Goal: Transaction & Acquisition: Download file/media

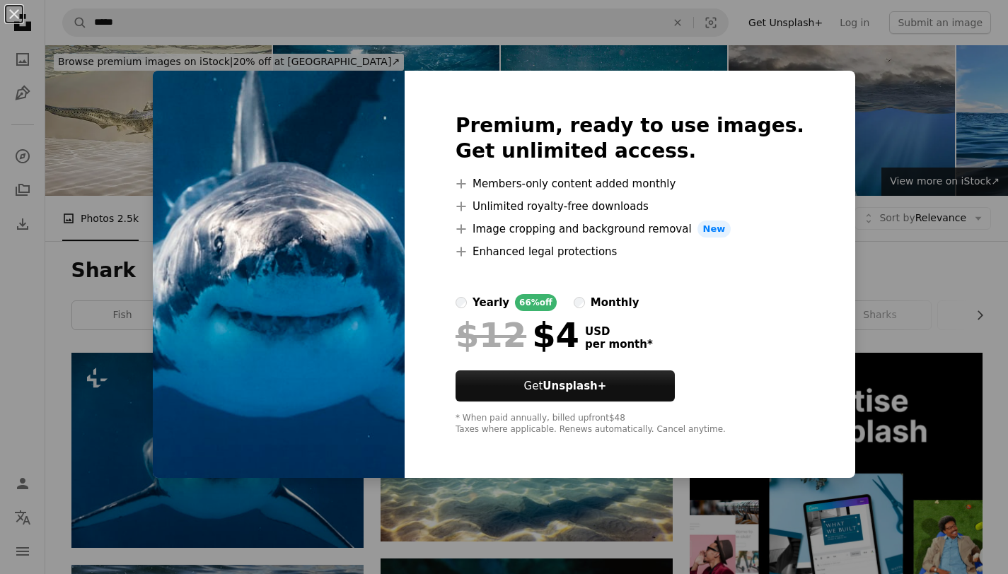
scroll to position [239, 0]
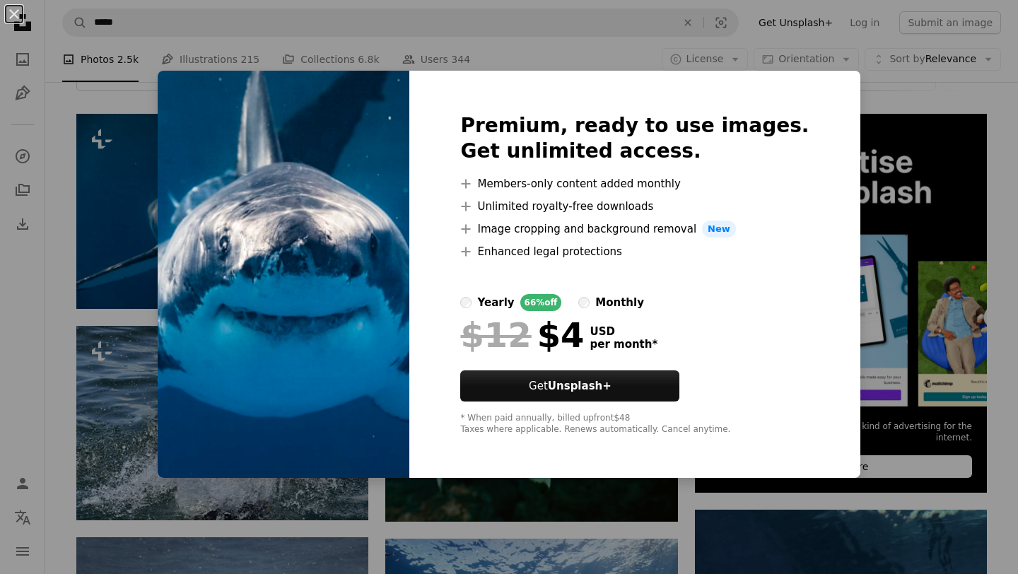
click at [795, 21] on div "An X shape Premium, ready to use images. Get unlimited access. A plus sign Memb…" at bounding box center [509, 287] width 1018 height 574
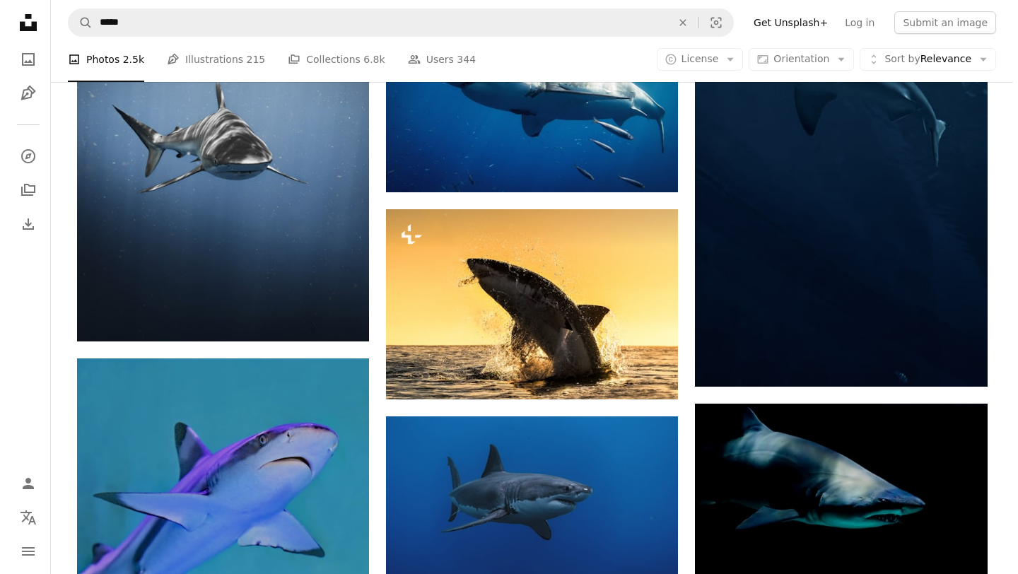
scroll to position [866, 0]
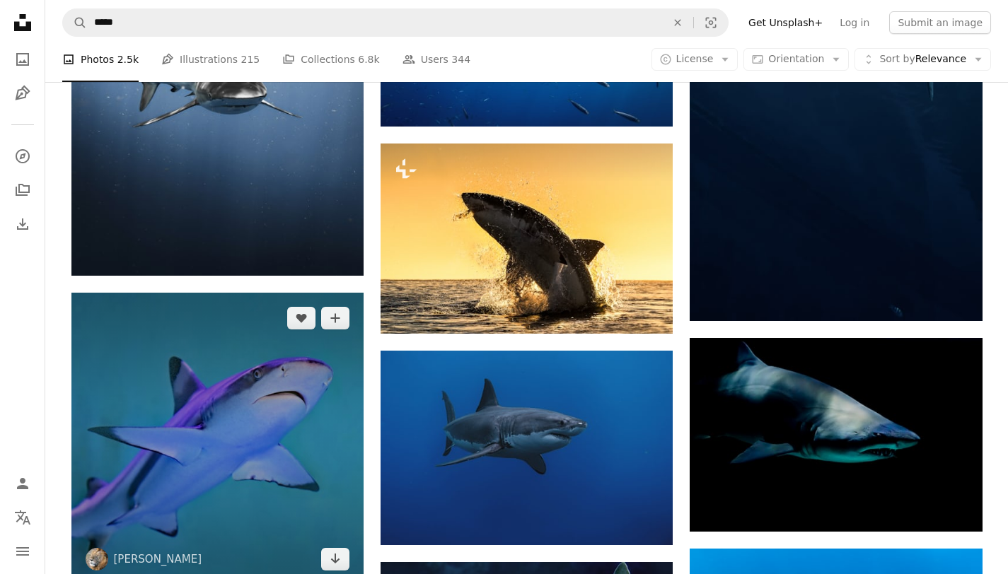
click at [303, 419] on img at bounding box center [217, 439] width 292 height 292
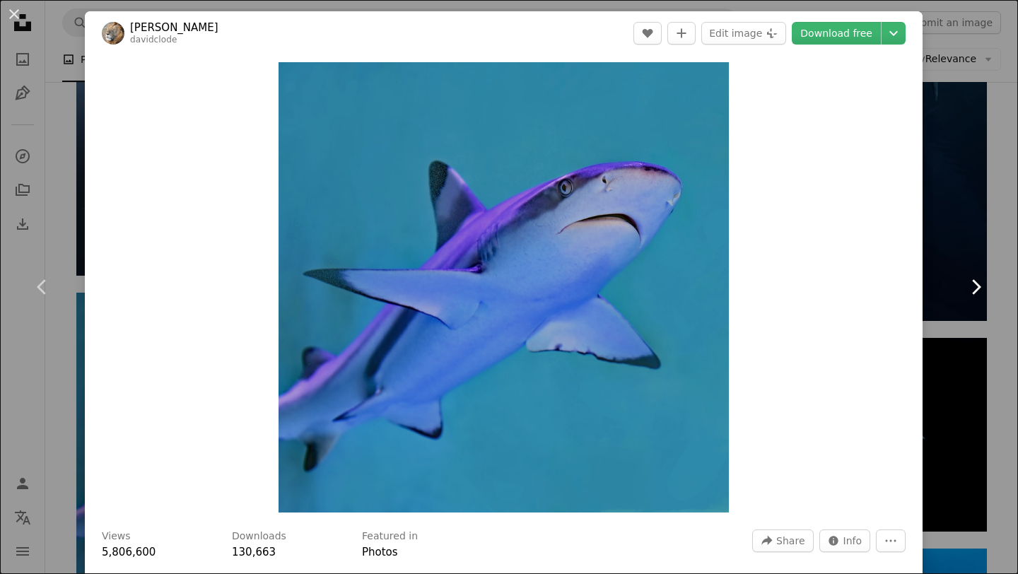
click at [948, 219] on link "Chevron right" at bounding box center [975, 287] width 85 height 136
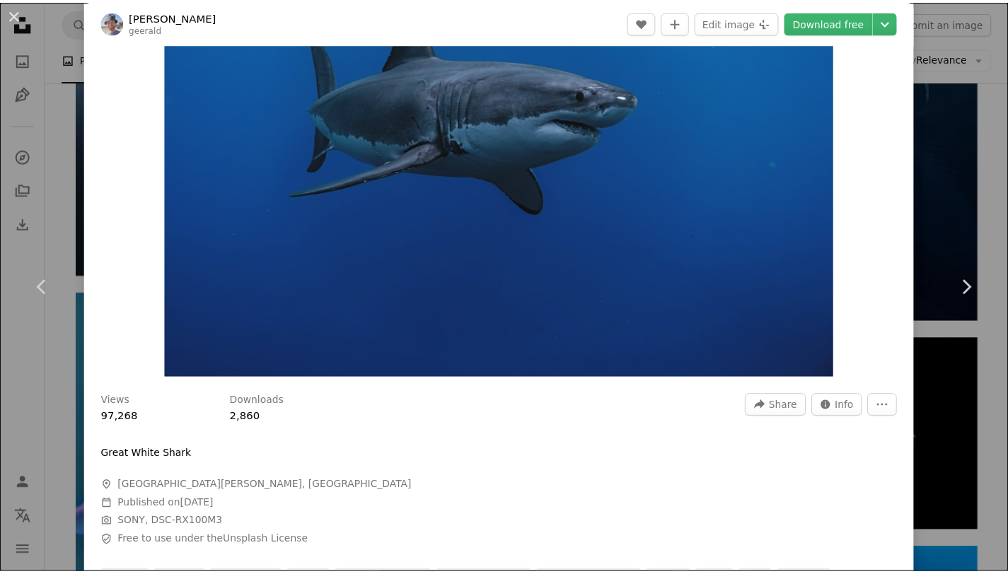
scroll to position [136, 0]
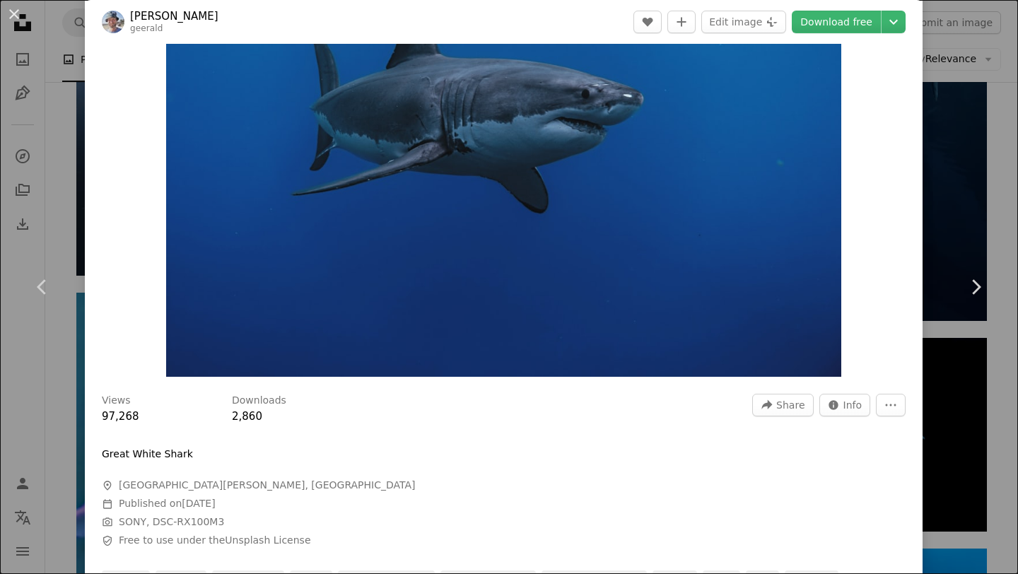
click at [951, 189] on div "An X shape Chevron left Chevron right [PERSON_NAME] geerald A heart A plus sign…" at bounding box center [509, 287] width 1018 height 574
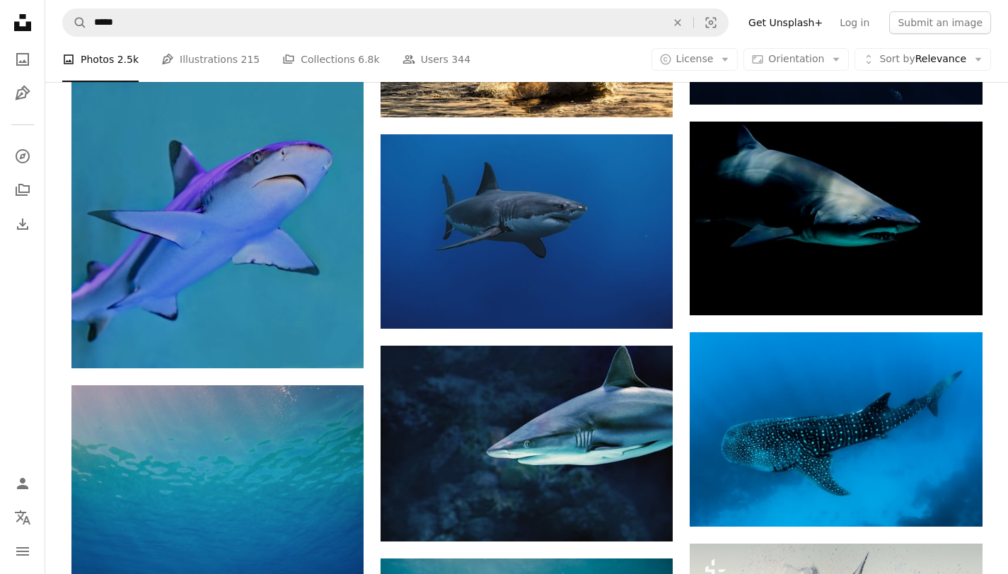
scroll to position [1081, 0]
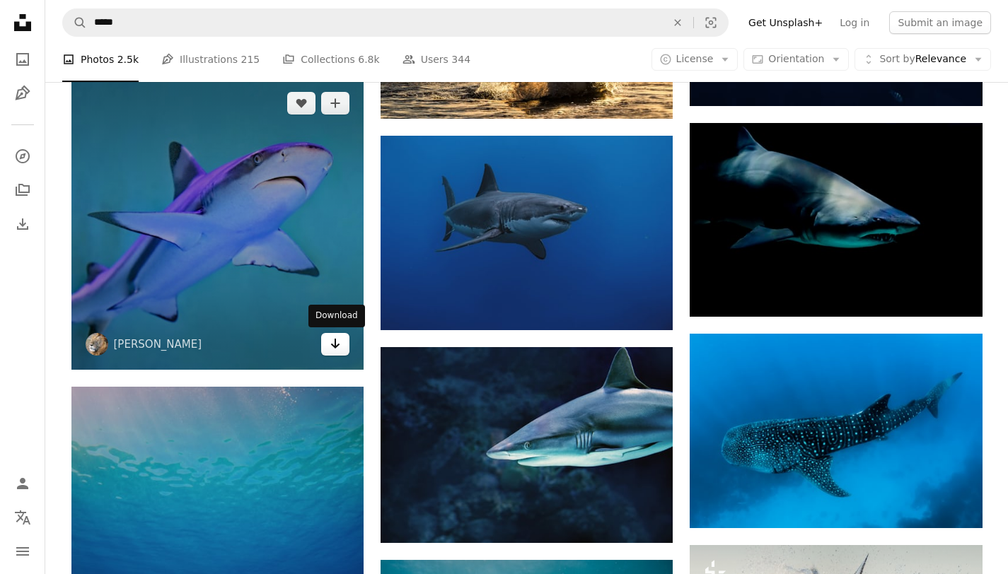
click at [336, 353] on link "Arrow pointing down" at bounding box center [335, 344] width 28 height 23
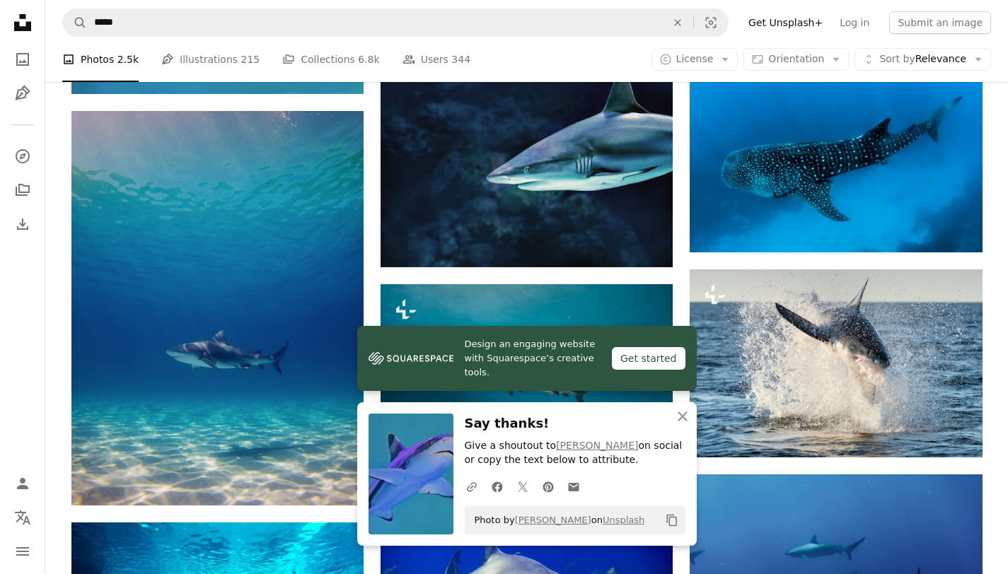
scroll to position [1377, 0]
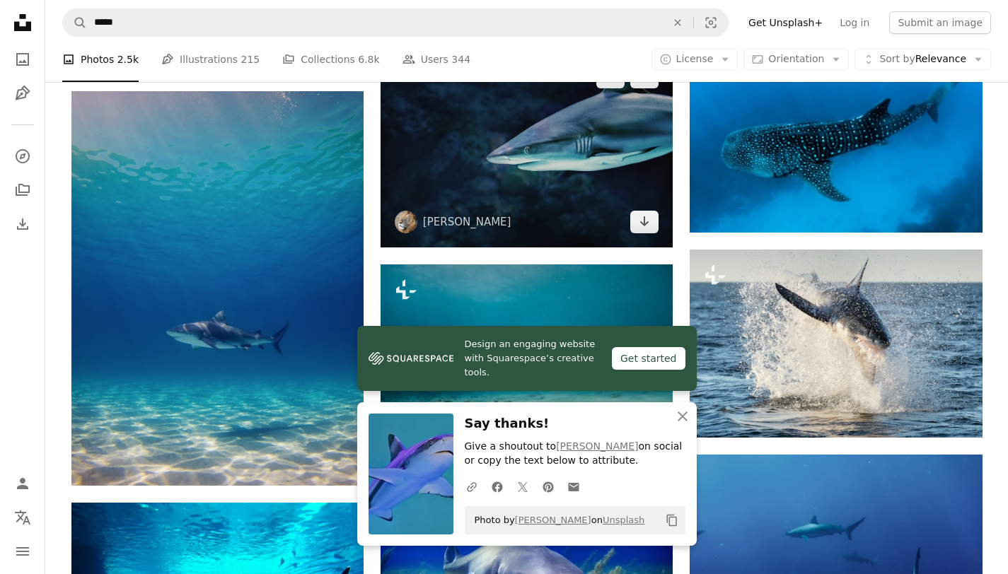
click at [567, 187] on img at bounding box center [526, 149] width 292 height 195
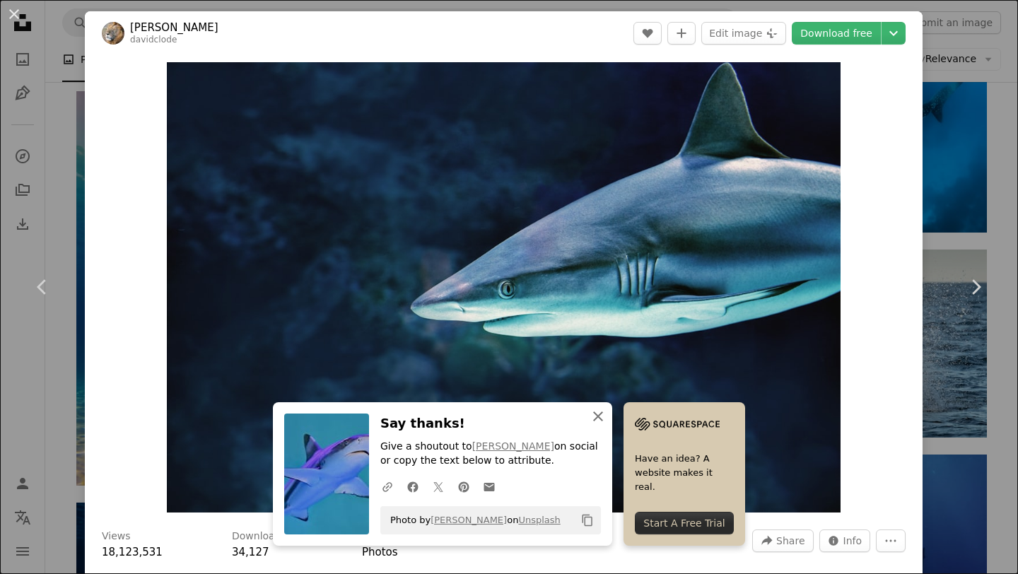
click at [595, 416] on icon "An X shape" at bounding box center [598, 416] width 17 height 17
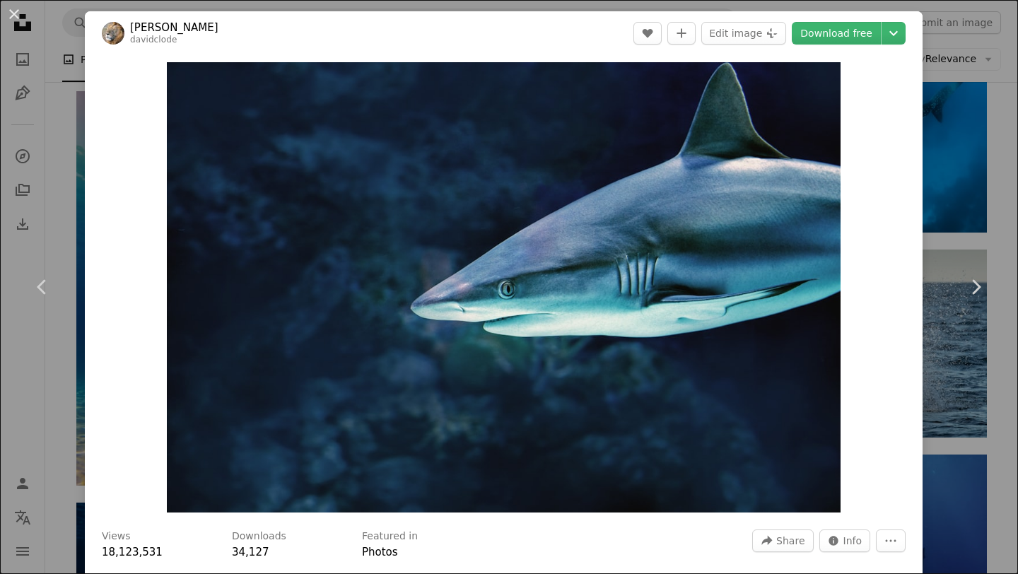
click at [906, 216] on div "Zoom in" at bounding box center [504, 287] width 838 height 465
click at [967, 103] on div "An X shape Chevron left Chevron right [PERSON_NAME] davidclode A heart A plus s…" at bounding box center [509, 287] width 1018 height 574
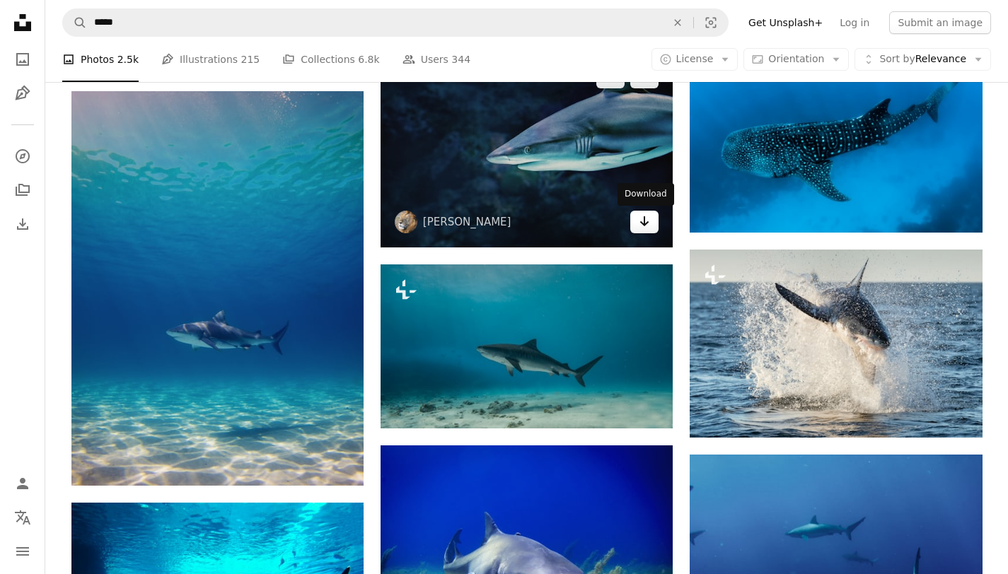
click at [646, 223] on icon "Arrow pointing down" at bounding box center [644, 221] width 11 height 17
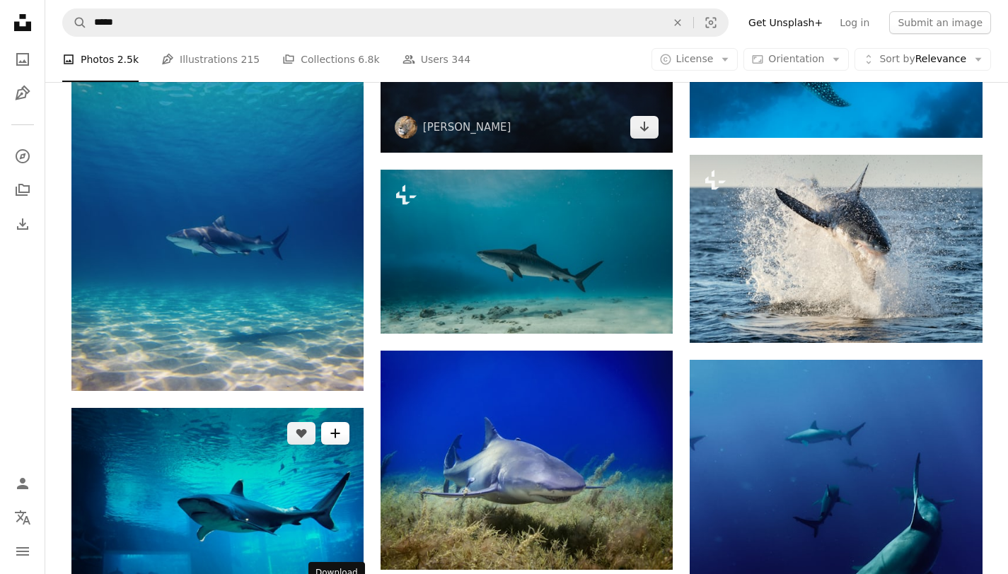
scroll to position [1418, 0]
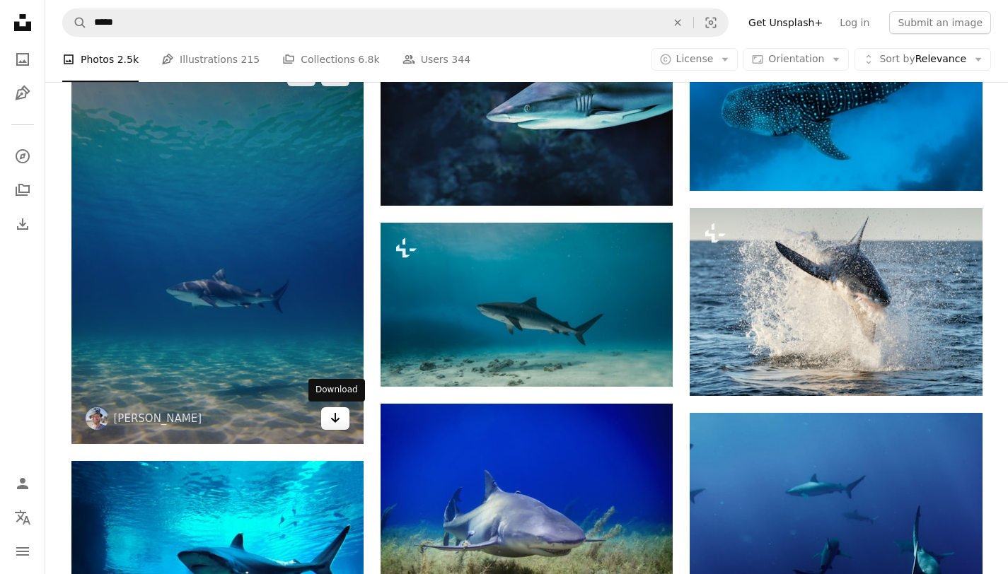
click at [335, 424] on icon "Arrow pointing down" at bounding box center [335, 417] width 11 height 17
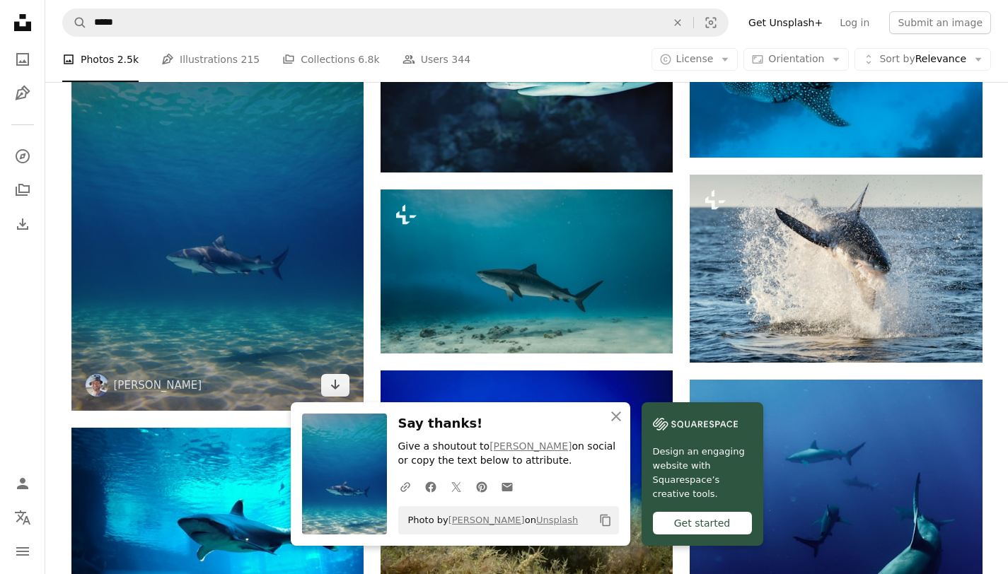
scroll to position [1450, 0]
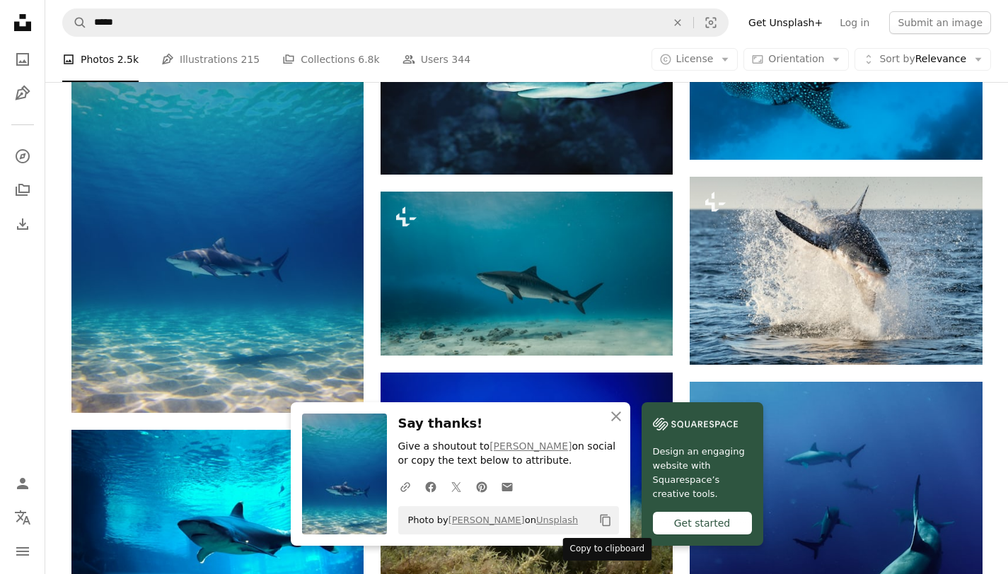
click at [600, 524] on icon "Copy content" at bounding box center [605, 520] width 13 height 13
click at [610, 415] on icon "An X shape" at bounding box center [615, 416] width 17 height 17
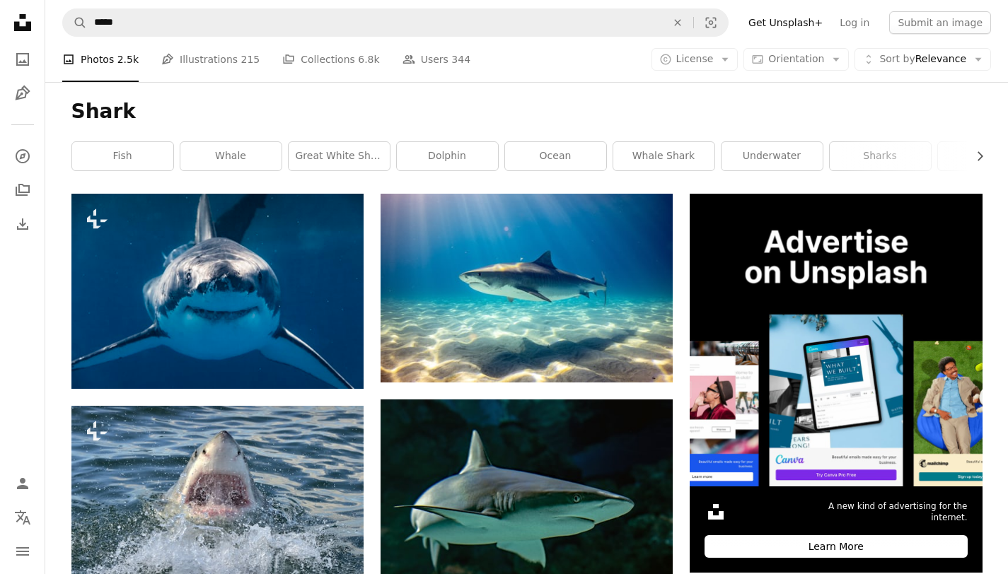
scroll to position [0, 0]
